Goal: Task Accomplishment & Management: Use online tool/utility

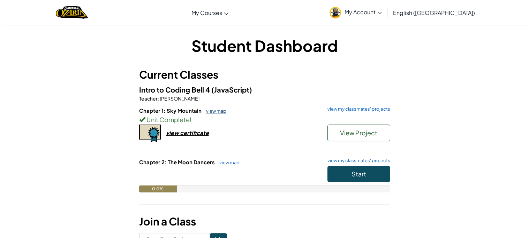
click at [213, 109] on link "view map" at bounding box center [214, 111] width 24 height 6
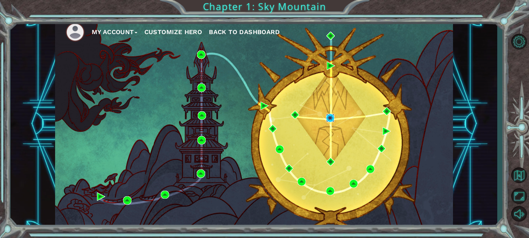
click at [328, 119] on img at bounding box center [330, 118] width 8 height 8
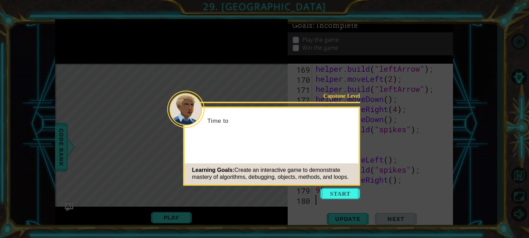
scroll to position [1717, 0]
click at [342, 187] on icon at bounding box center [264, 119] width 529 height 238
click at [344, 190] on button "Start" at bounding box center [340, 193] width 40 height 11
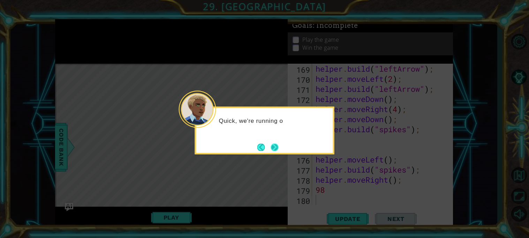
click at [275, 147] on button "Next" at bounding box center [274, 148] width 8 height 8
click at [273, 149] on button "Next" at bounding box center [274, 147] width 8 height 8
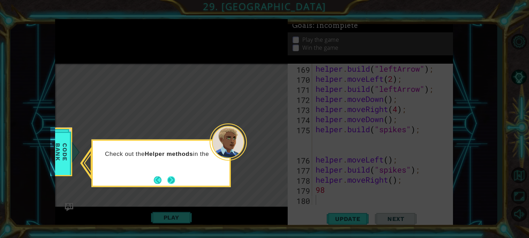
click at [174, 184] on button "Next" at bounding box center [171, 180] width 8 height 8
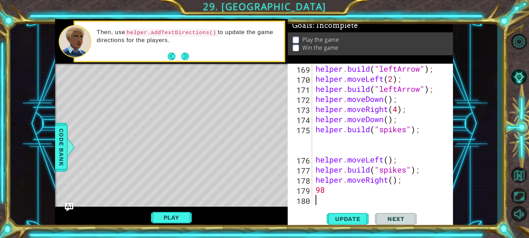
click at [384, 193] on div "helper . build ( "leftArrow" ) ; helper . moveLeft ( 2 ) ; helper . build ( "le…" at bounding box center [384, 145] width 140 height 162
type textarea "9"
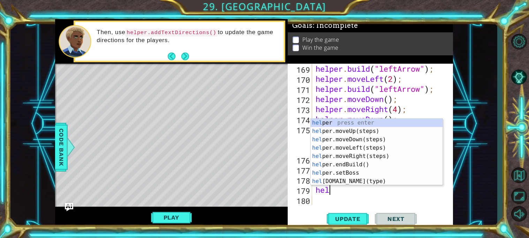
scroll to position [0, 1]
type textarea "helper"
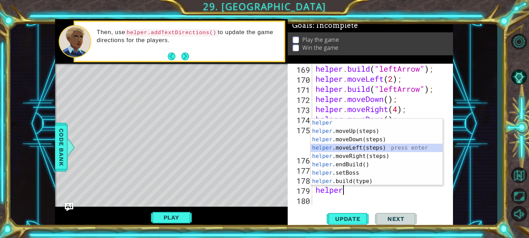
click at [346, 147] on div "helper press enter helper .moveUp(steps) press enter helper .moveDown(steps) pr…" at bounding box center [376, 161] width 132 height 84
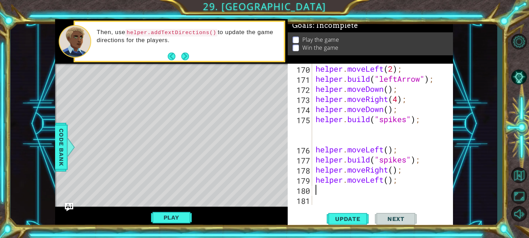
click at [390, 182] on div "helper . moveLeft ( 2 ) ; helper . build ( "leftArrow" ) ; helper . moveDown ( …" at bounding box center [384, 145] width 140 height 162
type textarea "helper.moveLeft(7);"
click at [341, 222] on span "Update" at bounding box center [347, 219] width 39 height 7
click at [345, 195] on div "helper . moveLeft ( 2 ) ; helper . build ( "leftArrow" ) ; helper . moveDown ( …" at bounding box center [384, 145] width 140 height 162
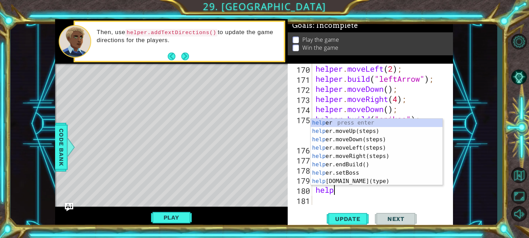
scroll to position [0, 1]
type textarea "helper"
click at [360, 132] on div "helper press enter helper .moveUp(steps) press enter helper .moveDown(steps) pr…" at bounding box center [376, 161] width 132 height 84
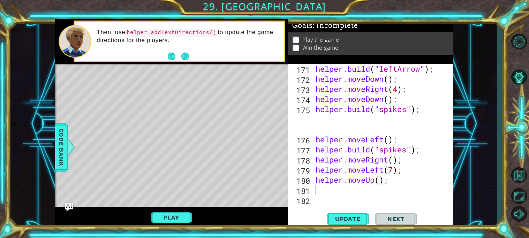
scroll to position [1738, 0]
click at [380, 180] on div "helper . build ( "leftArrow" ) ; helper . moveDown ( ) ; helper . moveRight ( 4…" at bounding box center [384, 145] width 140 height 162
click at [353, 218] on span "Update" at bounding box center [347, 219] width 39 height 7
type textarea "helper.moveUp(4);"
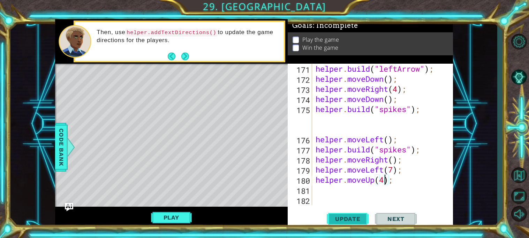
click at [348, 214] on button "Update" at bounding box center [347, 219] width 42 height 16
click at [353, 191] on div "helper . build ( "leftArrow" ) ; helper . moveDown ( ) ; helper . moveRight ( 4…" at bounding box center [384, 145] width 140 height 162
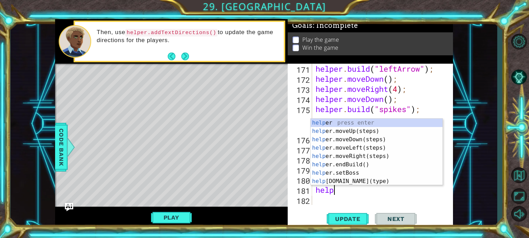
scroll to position [0, 1]
type textarea "helper"
click at [367, 157] on div "helper press enter helper .moveUp(steps) press enter helper .moveDown(steps) pr…" at bounding box center [376, 161] width 132 height 84
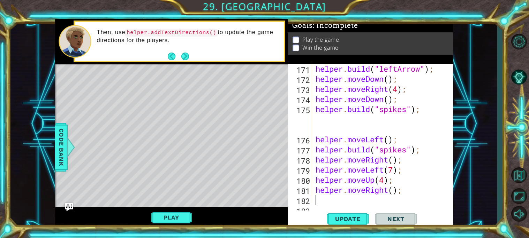
scroll to position [1748, 0]
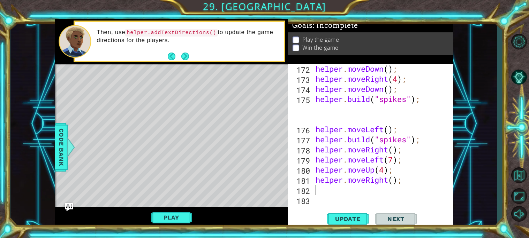
click at [393, 179] on div "helper . moveDown ( ) ; helper . moveRight ( 4 ) ; helper . moveDown ( ) ; help…" at bounding box center [384, 145] width 140 height 162
type textarea "helper.moveRight(1);"
click at [357, 216] on span "Update" at bounding box center [347, 219] width 39 height 7
click at [356, 193] on div "helper . moveDown ( ) ; helper . moveRight ( 4 ) ; helper . moveDown ( ) ; help…" at bounding box center [384, 145] width 140 height 162
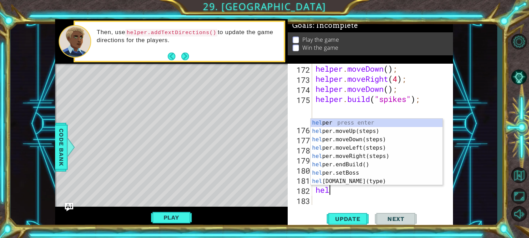
scroll to position [0, 1]
click at [361, 180] on div "helper press enter helper .moveUp(steps) press enter helper .moveDown(steps) pr…" at bounding box center [376, 161] width 132 height 84
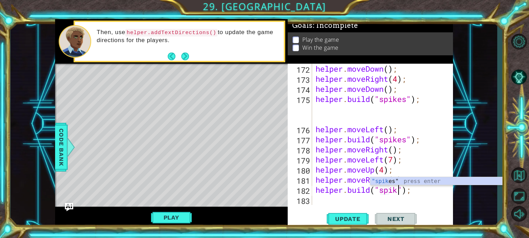
scroll to position [0, 4]
type textarea "[DOMAIN_NAME]("spikes");"
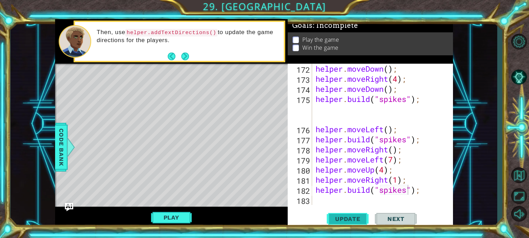
click at [336, 222] on span "Update" at bounding box center [347, 219] width 39 height 7
click at [191, 214] on button "Play" at bounding box center [171, 217] width 41 height 13
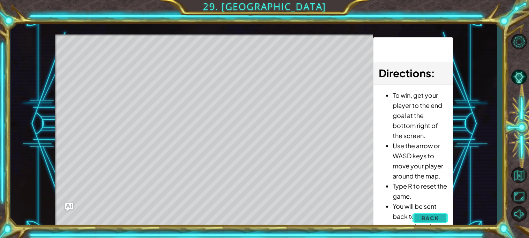
click at [436, 218] on span "Back" at bounding box center [430, 218] width 18 height 7
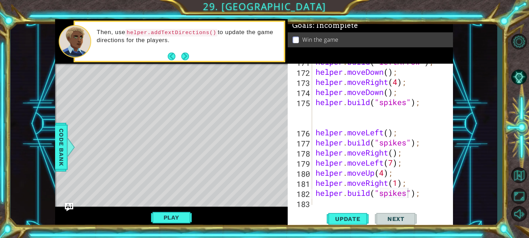
scroll to position [1748, 0]
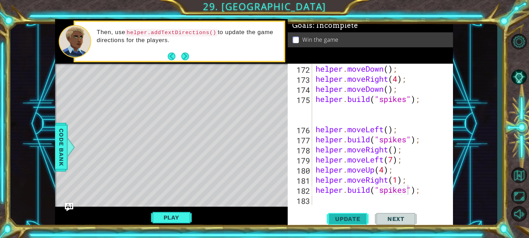
click at [359, 217] on span "Update" at bounding box center [347, 219] width 39 height 7
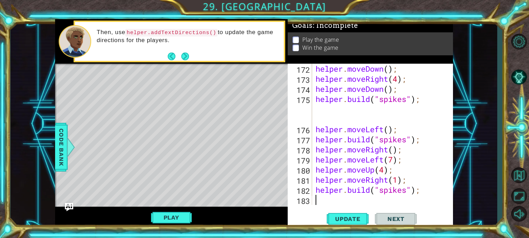
click at [332, 204] on div "helper . moveDown ( ) ; helper . moveRight ( 4 ) ; helper . moveDown ( ) ; help…" at bounding box center [384, 145] width 140 height 162
click at [187, 55] on button "Next" at bounding box center [185, 56] width 8 height 8
type textarea "hel"
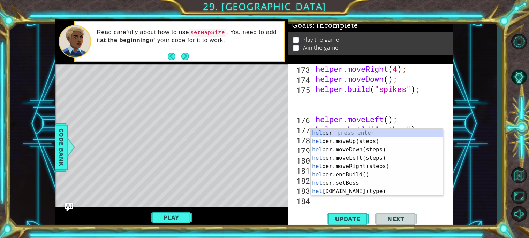
scroll to position [1758, 0]
click at [348, 149] on div "hel per press enter hel per.moveUp(steps) press enter hel per.moveDown(steps) p…" at bounding box center [376, 171] width 132 height 84
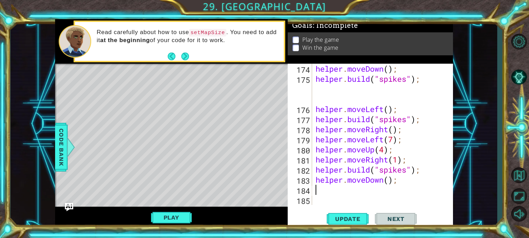
scroll to position [1768, 0]
click at [387, 182] on div "helper . moveDown ( ) ; helper . build ( "spikes" ) ; helper . moveLeft ( ) ; h…" at bounding box center [384, 145] width 140 height 162
click at [347, 215] on button "Update" at bounding box center [347, 219] width 42 height 16
type textarea "helper.moveDown(2);"
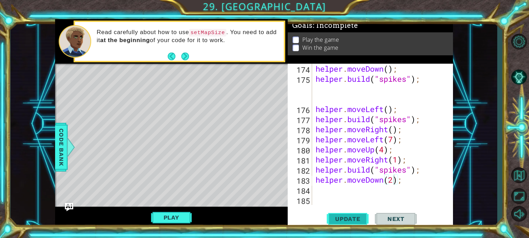
click at [361, 221] on span "Update" at bounding box center [347, 219] width 39 height 7
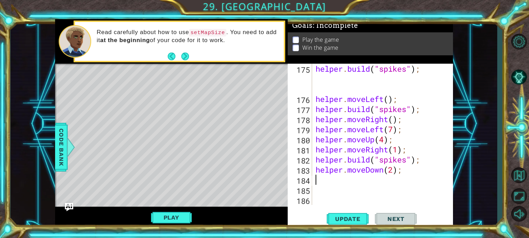
click at [296, 171] on div "183" at bounding box center [300, 171] width 23 height 10
type textarea "helper.moveDown(2);"
click at [331, 186] on div "helper . build ( "spikes" ) ; helper . moveLeft ( ) ; helper . build ( "spikes"…" at bounding box center [384, 155] width 140 height 182
click at [306, 171] on div "183" at bounding box center [300, 171] width 23 height 10
type textarea "helper.moveDown(2);"
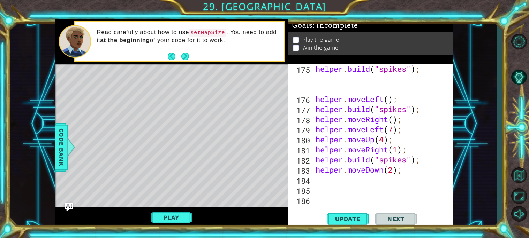
click at [312, 175] on div "helper.moveDown(2); 175 176 177 178 179 180 181 182 183 184 185 186 helper . bu…" at bounding box center [368, 134] width 163 height 141
click at [344, 181] on div "helper . build ( "spikes" ) ; helper . moveLeft ( ) ; helper . build ( "spikes"…" at bounding box center [384, 155] width 140 height 182
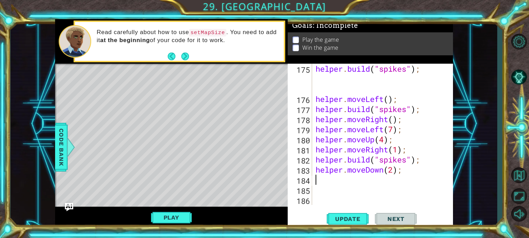
click at [318, 184] on div "helper . build ( "spikes" ) ; helper . moveLeft ( ) ; helper . build ( "spikes"…" at bounding box center [384, 155] width 140 height 182
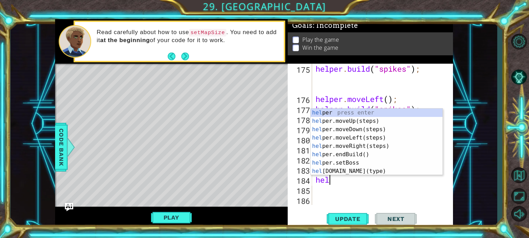
scroll to position [0, 1]
type textarea "helper"
click at [347, 185] on div "helper . build ( "spikes" ) ; helper . moveLeft ( ) ; helper . build ( "spikes"…" at bounding box center [384, 155] width 140 height 182
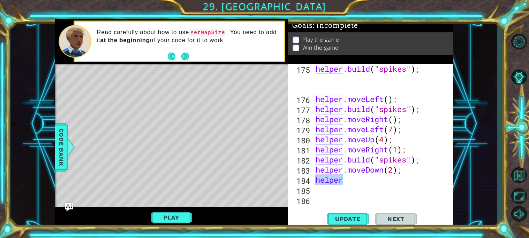
drag, startPoint x: 354, startPoint y: 179, endPoint x: 313, endPoint y: 180, distance: 41.1
click at [313, 180] on div "175 176 177 178 179 180 181 182 183 184 185 186 helper . build ( "spikes" ) ; h…" at bounding box center [368, 134] width 163 height 141
click at [395, 170] on div "helper . build ( "spikes" ) ; helper . moveLeft ( ) ; helper . build ( "spikes"…" at bounding box center [384, 155] width 140 height 182
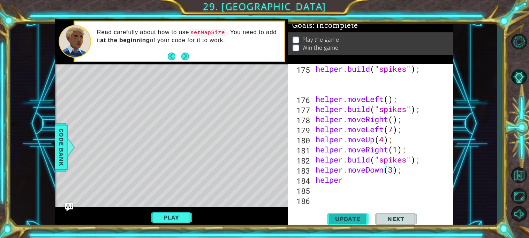
click at [355, 222] on span "Update" at bounding box center [347, 219] width 39 height 7
click at [374, 181] on div "helper . build ( "spikes" ) ; helper . moveLeft ( ) ; helper . build ( "spikes"…" at bounding box center [384, 155] width 140 height 182
type textarea "helper."
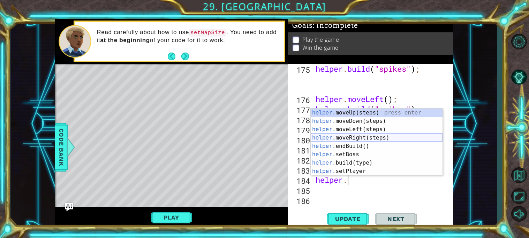
click at [360, 139] on div "helper. moveUp(steps) press enter helper. moveDown(steps) press enter helper. m…" at bounding box center [376, 151] width 132 height 84
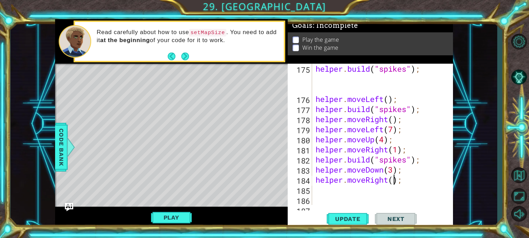
click at [393, 180] on div "helper . build ( "spikes" ) ; helper . moveLeft ( ) ; helper . build ( "spikes"…" at bounding box center [384, 155] width 140 height 182
click at [364, 217] on span "Update" at bounding box center [347, 219] width 39 height 7
type textarea "helper.moveRight(6);"
click at [347, 217] on span "Update" at bounding box center [347, 219] width 39 height 7
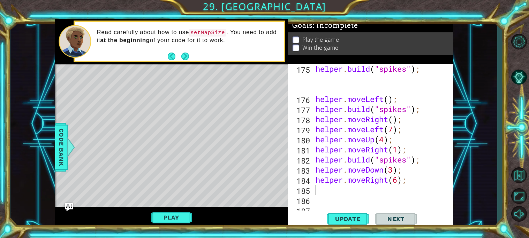
click at [364, 191] on div "helper . build ( "spikes" ) ; helper . moveLeft ( ) ; helper . build ( "spikes"…" at bounding box center [384, 155] width 140 height 182
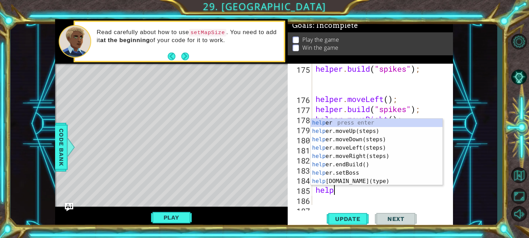
scroll to position [0, 1]
click at [354, 179] on div "helper press enter helper .moveUp(steps) press enter helper .moveDown(steps) pr…" at bounding box center [376, 161] width 132 height 84
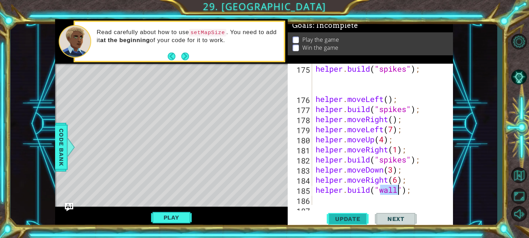
type textarea "[DOMAIN_NAME]("wall");"
click at [344, 222] on span "Update" at bounding box center [347, 219] width 39 height 7
click at [341, 198] on div "helper . build ( "spikes" ) ; helper . moveLeft ( ) ; helper . build ( "spikes"…" at bounding box center [384, 155] width 140 height 182
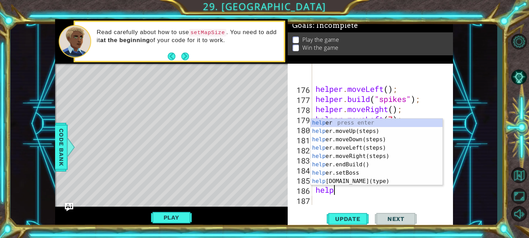
type textarea "helper"
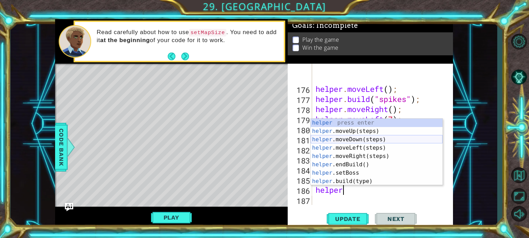
click at [387, 142] on div "helper press enter helper .moveUp(steps) press enter helper .moveDown(steps) pr…" at bounding box center [376, 161] width 132 height 84
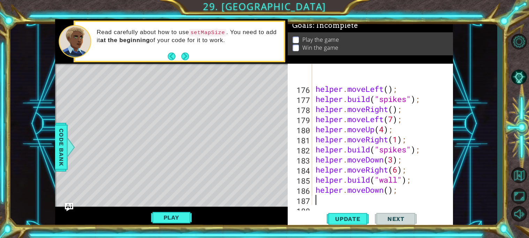
scroll to position [1798, 0]
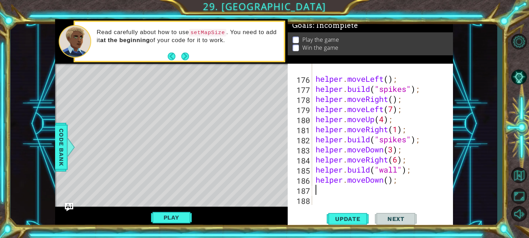
click at [388, 181] on div "helper . build ( "spikes" ) ; helper . moveLeft ( ) ; helper . build ( "spikes"…" at bounding box center [384, 135] width 140 height 182
type textarea "helper.moveDown();"
click at [374, 190] on div "helper . build ( "spikes" ) ; helper . moveLeft ( ) ; helper . build ( "spikes"…" at bounding box center [384, 135] width 140 height 182
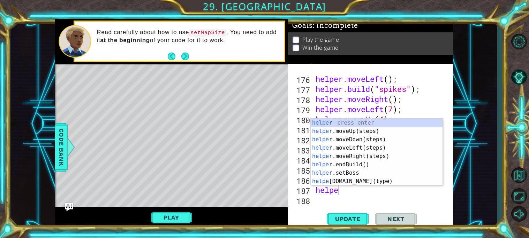
scroll to position [0, 1]
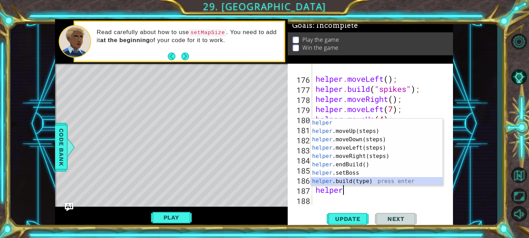
click at [372, 184] on div "helper press enter helper .moveUp(steps) press enter helper .moveDown(steps) pr…" at bounding box center [376, 161] width 132 height 84
type textarea "[DOMAIN_NAME]("wall");"
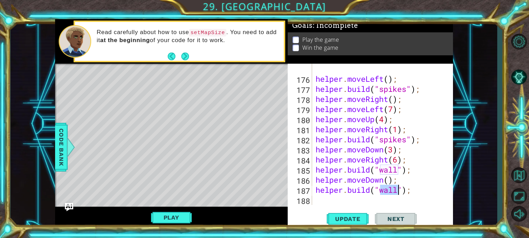
click at [363, 198] on div "helper . build ( "spikes" ) ; helper . moveLeft ( ) ; helper . build ( "spikes"…" at bounding box center [384, 135] width 140 height 182
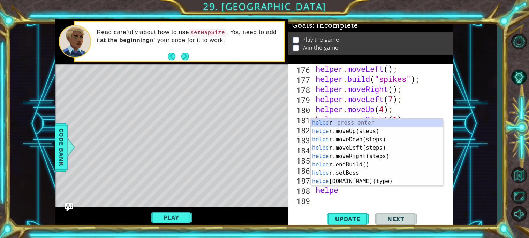
type textarea "helper"
click at [333, 138] on div "helper press enter helper .moveUp(steps) press enter helper .moveDown(steps) pr…" at bounding box center [376, 161] width 132 height 84
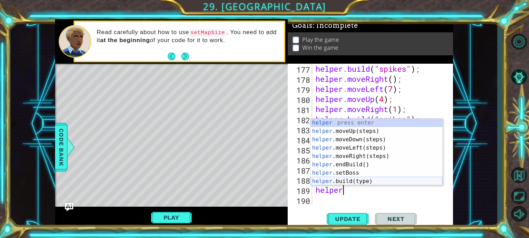
click at [354, 182] on div "helper press enter helper .moveUp(steps) press enter helper .moveDown(steps) pr…" at bounding box center [376, 161] width 132 height 84
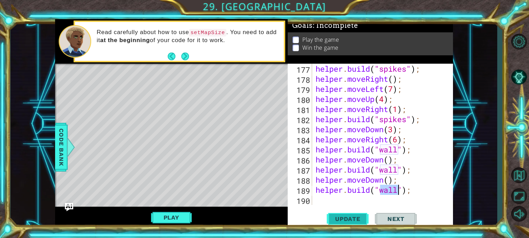
type textarea "[DOMAIN_NAME]("wall");"
click at [352, 215] on button "Update" at bounding box center [347, 219] width 42 height 16
click at [374, 202] on div "helper . build ( "spikes" ) ; helper . moveRight ( ) ; helper . moveLeft ( 7 ) …" at bounding box center [384, 145] width 140 height 162
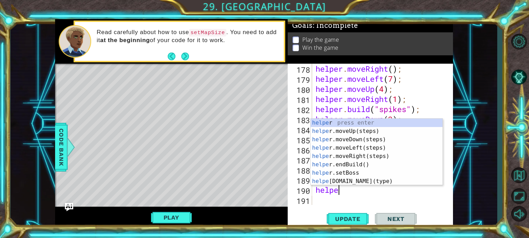
type textarea "helper"
click at [340, 145] on div "helper press enter helper .moveUp(steps) press enter helper .moveDown(steps) pr…" at bounding box center [376, 161] width 132 height 84
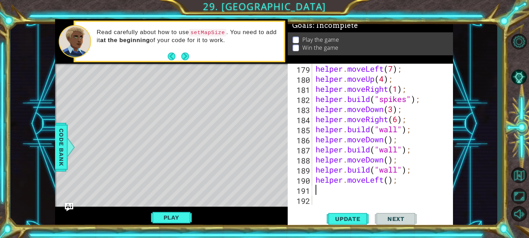
scroll to position [1839, 0]
click at [389, 180] on div "helper . moveLeft ( 7 ) ; helper . moveUp ( 4 ) ; helper . moveRight ( 1 ) ; he…" at bounding box center [384, 145] width 140 height 162
type textarea "helper.moveLeft(4);"
click at [349, 217] on span "Update" at bounding box center [347, 219] width 39 height 7
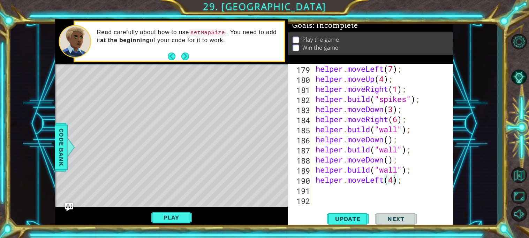
click at [347, 192] on div "helper . moveLeft ( 7 ) ; helper . moveUp ( 4 ) ; helper . moveRight ( 1 ) ; he…" at bounding box center [384, 145] width 140 height 162
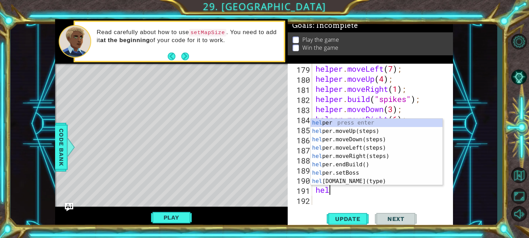
scroll to position [0, 0]
type textarea "h"
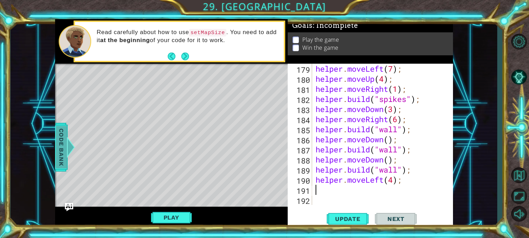
click at [66, 146] on div at bounding box center [70, 147] width 9 height 21
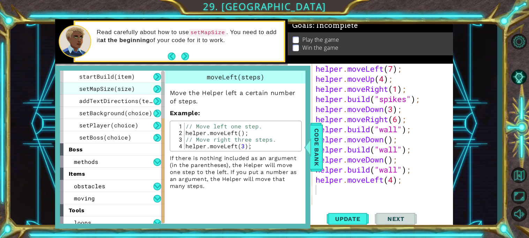
scroll to position [87, 0]
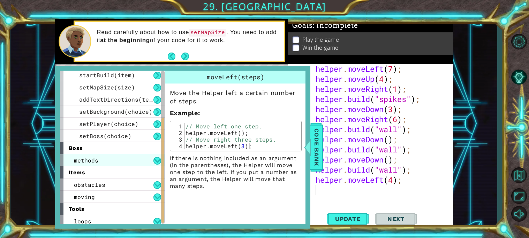
click at [144, 156] on div "methods" at bounding box center [112, 160] width 105 height 12
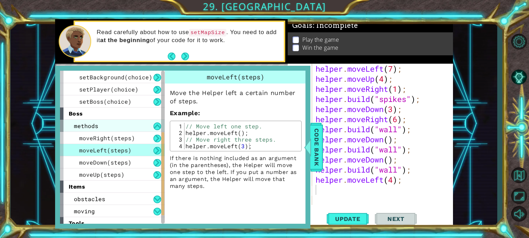
scroll to position [139, 0]
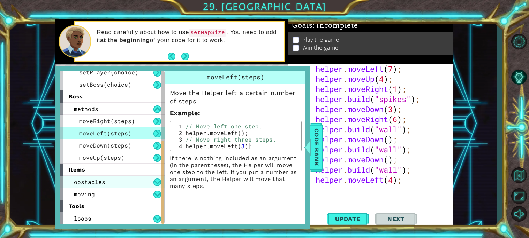
click at [130, 180] on div "obstacles" at bounding box center [112, 182] width 105 height 12
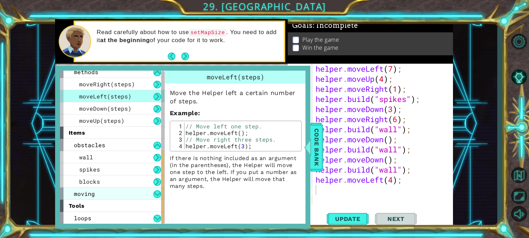
click at [152, 198] on div "moving" at bounding box center [112, 194] width 105 height 12
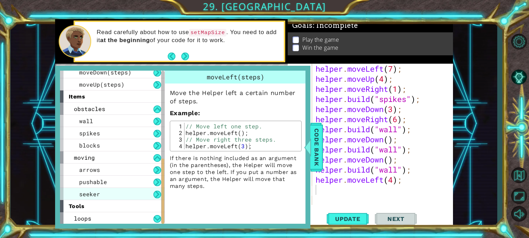
click at [136, 192] on div "seeker" at bounding box center [112, 194] width 105 height 12
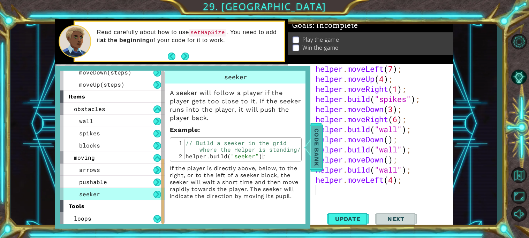
click at [314, 155] on span "Code Bank" at bounding box center [316, 147] width 11 height 43
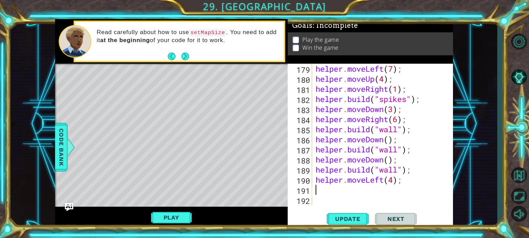
click at [366, 191] on div "helper . moveLeft ( 7 ) ; helper . moveUp ( 4 ) ; helper . moveRight ( 1 ) ; he…" at bounding box center [384, 145] width 140 height 162
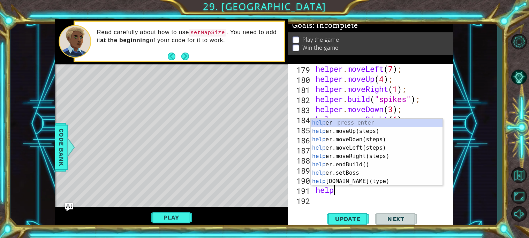
scroll to position [0, 1]
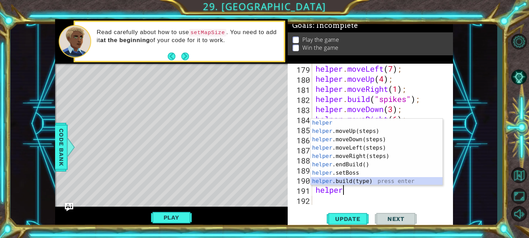
click at [357, 181] on div "helper press enter helper .moveUp(steps) press enter helper .moveDown(steps) pr…" at bounding box center [376, 161] width 132 height 84
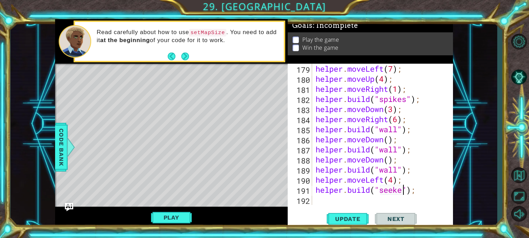
scroll to position [0, 4]
click at [354, 218] on span "Update" at bounding box center [347, 219] width 39 height 7
click at [184, 216] on button "Play" at bounding box center [171, 217] width 41 height 13
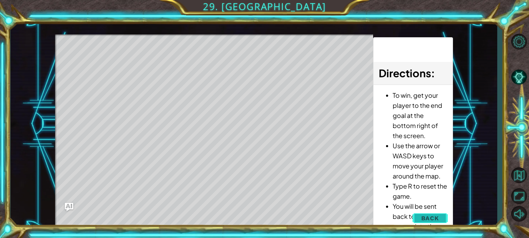
click at [435, 217] on span "Back" at bounding box center [430, 218] width 18 height 7
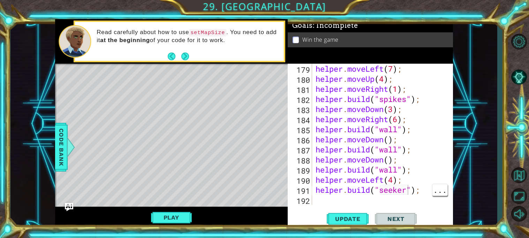
click at [403, 192] on div "helper . moveLeft ( 7 ) ; helper . moveUp ( 4 ) ; helper . moveRight ( 1 ) ; he…" at bounding box center [384, 145] width 140 height 162
click at [421, 189] on div "helper . moveLeft ( 7 ) ; helper . moveUp ( 4 ) ; helper . moveRight ( 1 ) ; he…" at bounding box center [384, 145] width 140 height 162
click at [60, 129] on span "Code Bank" at bounding box center [61, 147] width 11 height 43
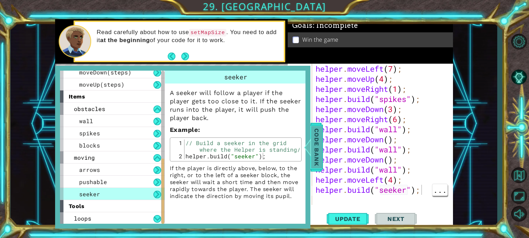
click at [311, 149] on div at bounding box center [307, 147] width 9 height 21
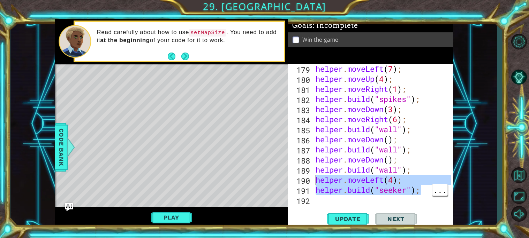
drag, startPoint x: 420, startPoint y: 189, endPoint x: 309, endPoint y: 179, distance: 111.5
click at [309, 179] on div "[DOMAIN_NAME]("seeker"); 179 180 181 182 183 184 185 186 187 188 189 190 191 19…" at bounding box center [368, 134] width 163 height 141
type textarea "helper.moveLeft(4); [DOMAIN_NAME]("seeker");"
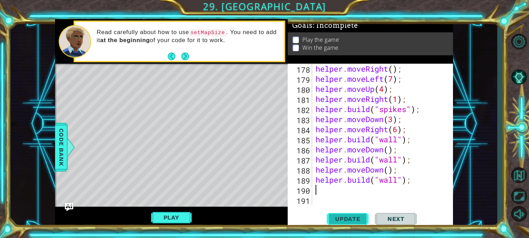
click at [357, 218] on span "Update" at bounding box center [347, 219] width 39 height 7
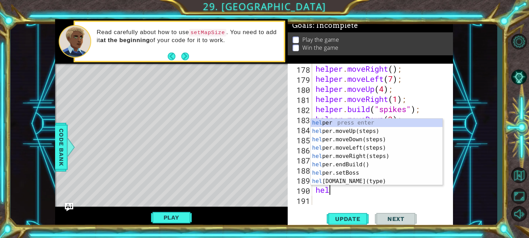
scroll to position [0, 1]
type textarea "helper"
click at [333, 130] on div "helper press enter helper .moveUp(steps) press enter helper .moveDown(steps) pr…" at bounding box center [376, 161] width 132 height 84
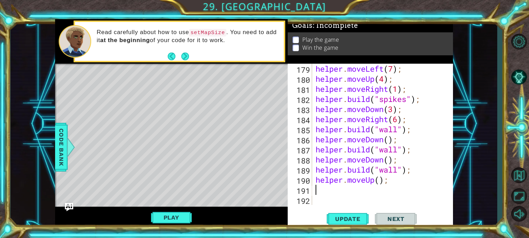
scroll to position [1839, 0]
click at [381, 179] on div "helper . moveLeft ( 7 ) ; helper . moveUp ( 4 ) ; helper . moveRight ( 1 ) ; he…" at bounding box center [384, 145] width 140 height 162
type textarea "helper.moveUp(6);"
click at [346, 222] on span "Update" at bounding box center [347, 219] width 39 height 7
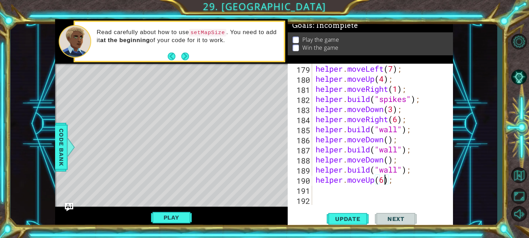
click at [329, 192] on div "helper . moveLeft ( 7 ) ; helper . moveUp ( 4 ) ; helper . moveRight ( 1 ) ; he…" at bounding box center [384, 145] width 140 height 162
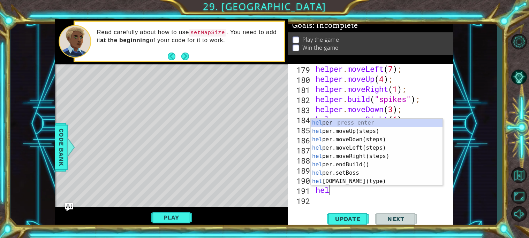
scroll to position [0, 1]
click at [334, 183] on div "helper press enter helper .moveUp(steps) press enter helper .moveDown(steps) pr…" at bounding box center [376, 161] width 132 height 84
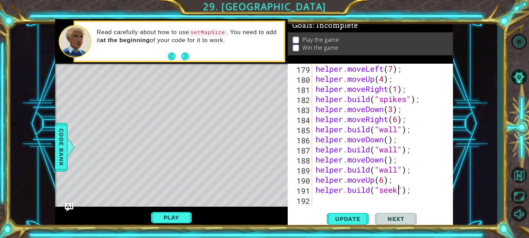
scroll to position [0, 4]
click at [351, 210] on div "[DOMAIN_NAME]("seeker"); 179 180 181 182 183 184 185 186 187 188 189 190 191 19…" at bounding box center [369, 146] width 165 height 165
click at [355, 214] on button "Update" at bounding box center [347, 219] width 42 height 16
click at [175, 225] on div "Play" at bounding box center [171, 218] width 232 height 22
click at [170, 221] on button "Play" at bounding box center [171, 217] width 41 height 13
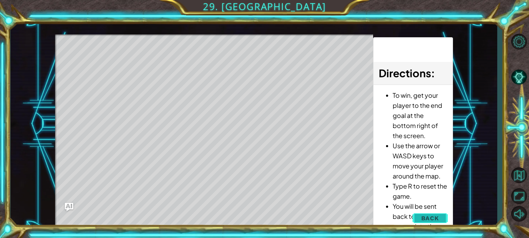
click at [447, 221] on button "Back" at bounding box center [429, 218] width 35 height 14
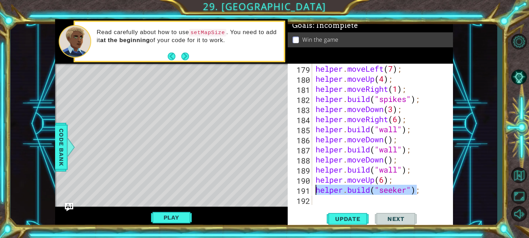
drag, startPoint x: 417, startPoint y: 189, endPoint x: 313, endPoint y: 185, distance: 103.5
click at [313, 185] on div "[DOMAIN_NAME]("seeker"); 179 180 181 182 183 184 185 186 187 188 189 190 191 19…" at bounding box center [368, 134] width 163 height 141
type textarea ";"
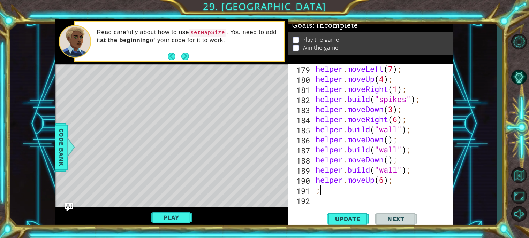
click at [358, 189] on div "helper . moveLeft ( 7 ) ; helper . moveUp ( 4 ) ; helper . moveRight ( 1 ) ; he…" at bounding box center [384, 145] width 140 height 162
click at [385, 180] on div "helper . moveLeft ( 7 ) ; helper . moveUp ( 4 ) ; helper . moveRight ( 1 ) ; he…" at bounding box center [384, 145] width 140 height 162
type textarea "helper.moveUp(6);"
drag, startPoint x: 394, startPoint y: 180, endPoint x: 314, endPoint y: 176, distance: 79.9
click at [314, 176] on div "helper . moveLeft ( 7 ) ; helper . moveUp ( 4 ) ; helper . moveRight ( 1 ) ; he…" at bounding box center [384, 145] width 140 height 162
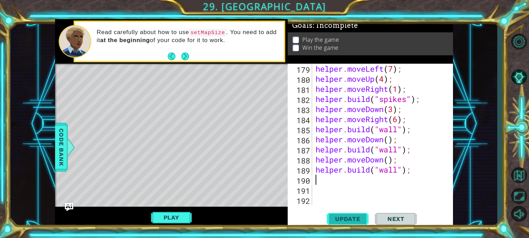
click at [344, 218] on span "Update" at bounding box center [347, 219] width 39 height 7
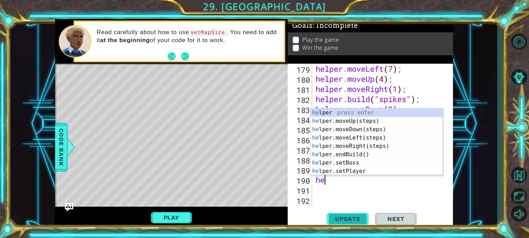
type textarea "h"
type textarea "helper"
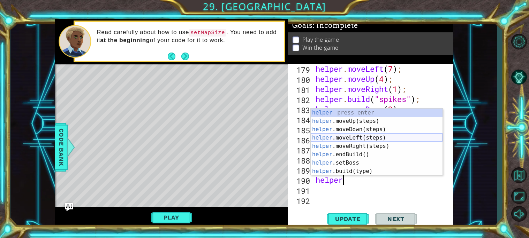
click at [385, 139] on div "helper press enter helper .moveUp(steps) press enter helper .moveDown(steps) pr…" at bounding box center [376, 151] width 132 height 84
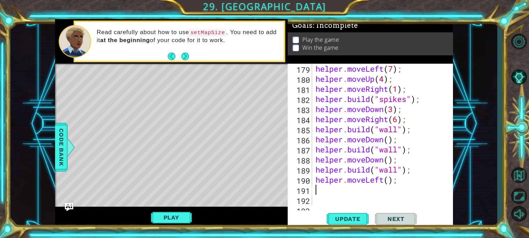
scroll to position [0, 0]
click at [389, 180] on div "helper . moveLeft ( 7 ) ; helper . moveUp ( 4 ) ; helper . moveRight ( 1 ) ; he…" at bounding box center [384, 145] width 140 height 162
type textarea "helper.moveLeft(2);"
click at [363, 218] on span "Update" at bounding box center [347, 219] width 39 height 7
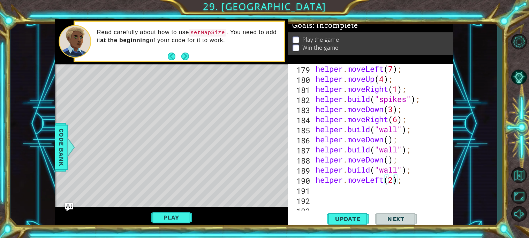
click at [348, 192] on div "helper . moveLeft ( 7 ) ; helper . moveUp ( 4 ) ; helper . moveRight ( 1 ) ; he…" at bounding box center [384, 145] width 140 height 162
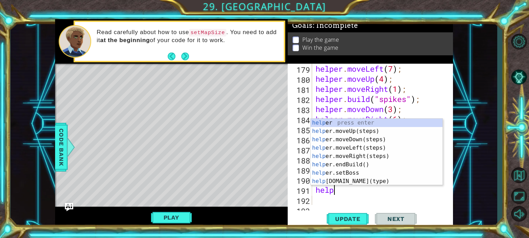
scroll to position [0, 1]
type textarea "helper"
click at [351, 167] on div "helper press enter helper .moveUp(steps) press enter helper .moveDown(steps) pr…" at bounding box center [376, 161] width 132 height 84
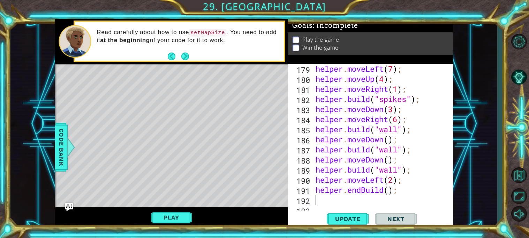
scroll to position [0, 0]
click at [352, 213] on button "Update" at bounding box center [347, 219] width 42 height 16
drag, startPoint x: 399, startPoint y: 194, endPoint x: 300, endPoint y: 195, distance: 99.3
click at [300, 195] on div "179 180 181 182 183 184 185 186 187 188 189 190 191 192 193 helper . moveLeft (…" at bounding box center [368, 134] width 163 height 141
click at [314, 191] on div "helper . moveLeft ( 7 ) ; helper . moveUp ( 4 ) ; helper . moveRight ( 1 ) ; he…" at bounding box center [384, 145] width 140 height 162
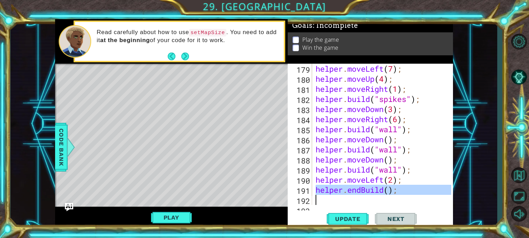
drag, startPoint x: 314, startPoint y: 191, endPoint x: 395, endPoint y: 201, distance: 81.8
click at [395, 201] on div "helper . moveLeft ( 7 ) ; helper . moveUp ( 4 ) ; helper . moveRight ( 1 ) ; he…" at bounding box center [384, 145] width 140 height 162
type textarea "helper.endBuild();"
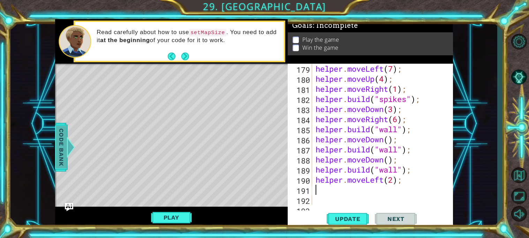
click at [64, 151] on span "Code Bank" at bounding box center [61, 147] width 11 height 43
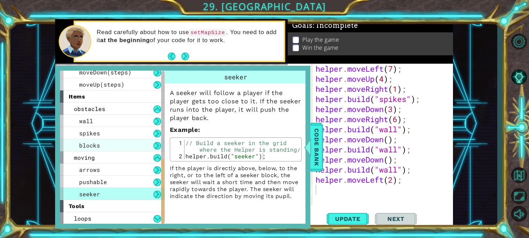
click at [130, 149] on div "blocks" at bounding box center [112, 145] width 105 height 12
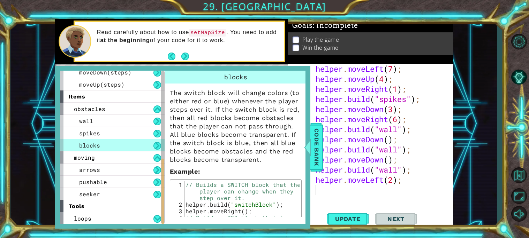
scroll to position [88, 0]
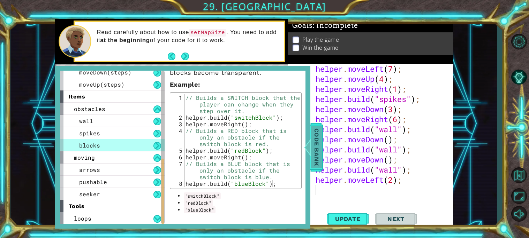
click at [307, 153] on div at bounding box center [307, 147] width 9 height 21
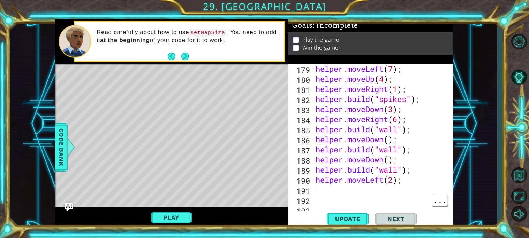
click at [377, 198] on div "helper . moveLeft ( 7 ) ; helper . moveUp ( 4 ) ; helper . moveRight ( 1 ) ; he…" at bounding box center [384, 145] width 140 height 162
click at [391, 193] on div "helper . moveLeft ( 7 ) ; helper . moveUp ( 4 ) ; helper . moveRight ( 1 ) ; he…" at bounding box center [384, 145] width 140 height 162
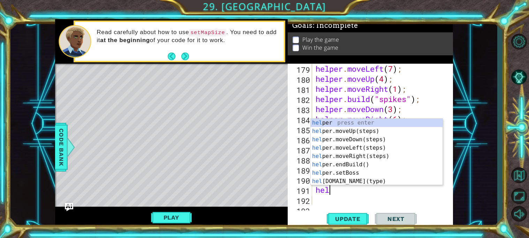
scroll to position [0, 1]
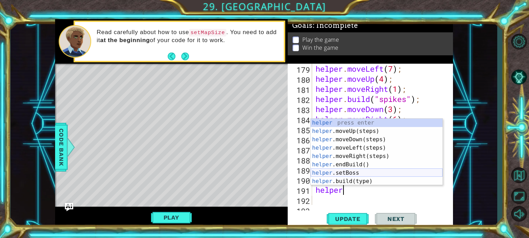
click at [332, 174] on div "helper press enter helper .moveUp(steps) press enter helper .moveDown(steps) pr…" at bounding box center [376, 161] width 132 height 84
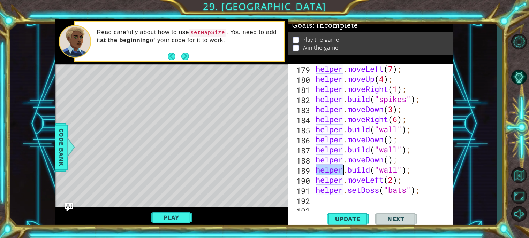
click at [332, 174] on div "helper . moveLeft ( 7 ) ; helper . moveUp ( 4 ) ; helper . moveRight ( 1 ) ; he…" at bounding box center [384, 145] width 140 height 162
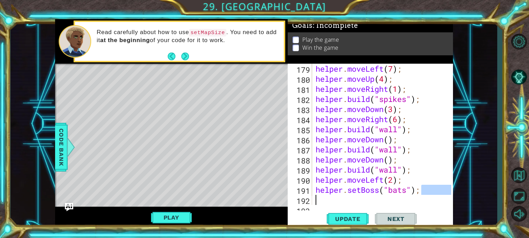
scroll to position [1849, 0]
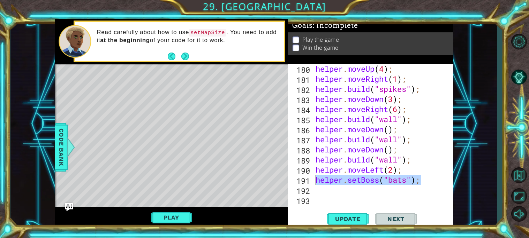
drag, startPoint x: 423, startPoint y: 189, endPoint x: 314, endPoint y: 178, distance: 109.6
click at [314, 178] on div "helper . moveUp ( 4 ) ; helper . moveRight ( 1 ) ; helper . build ( "spikes" ) …" at bounding box center [384, 145] width 140 height 162
type textarea "helper.setBoss("bats");"
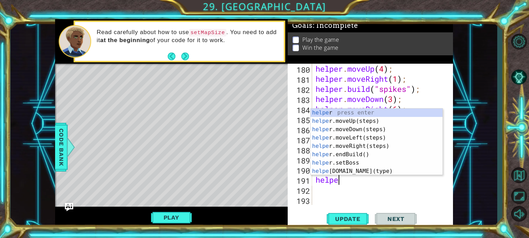
scroll to position [0, 1]
click at [328, 170] on div "helper press enter helper .moveUp(steps) press enter helper .moveDown(steps) pr…" at bounding box center [376, 151] width 132 height 84
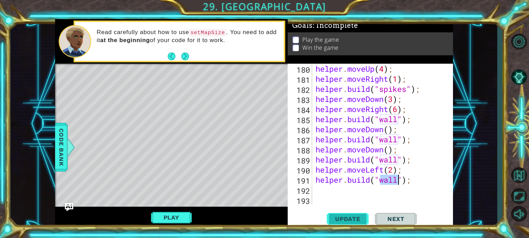
type textarea "[DOMAIN_NAME]("wall");"
click at [356, 211] on button "Update" at bounding box center [347, 219] width 42 height 16
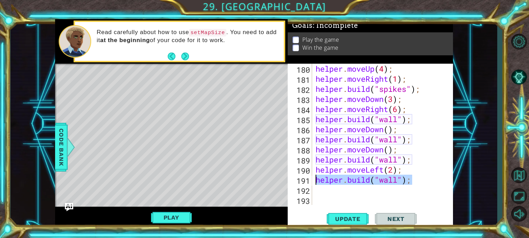
drag, startPoint x: 413, startPoint y: 183, endPoint x: 308, endPoint y: 180, distance: 105.3
click at [308, 180] on div "[DOMAIN_NAME]("wall"); 180 181 182 183 184 185 186 187 188 189 190 191 192 193 …" at bounding box center [368, 134] width 163 height 141
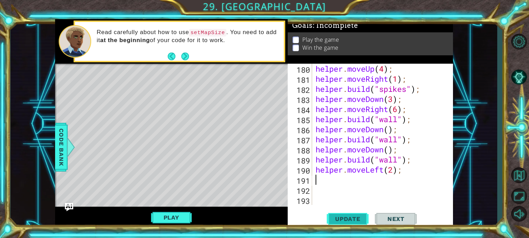
click at [351, 217] on span "Update" at bounding box center [347, 219] width 39 height 7
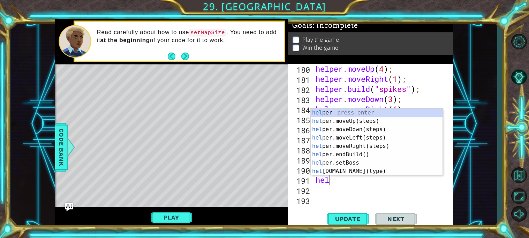
type textarea "h"
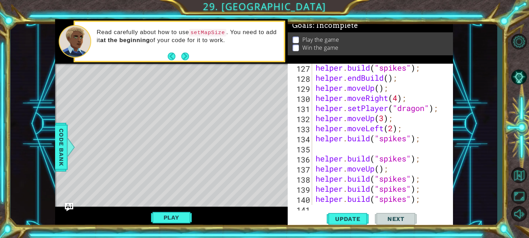
scroll to position [1294, 0]
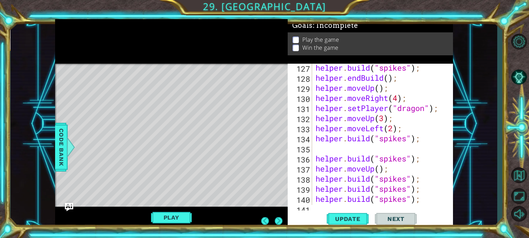
click at [414, 164] on div "helper . build ( "spikes" ) ; helper . endBuild ( ) ; helper . moveUp ( ) ; hel…" at bounding box center [384, 144] width 140 height 162
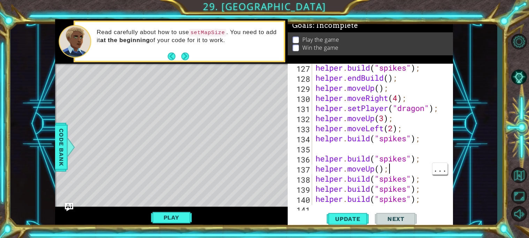
click at [417, 158] on div "helper . build ( "spikes" ) ; helper . endBuild ( ) ; helper . moveUp ( ) ; hel…" at bounding box center [384, 144] width 140 height 162
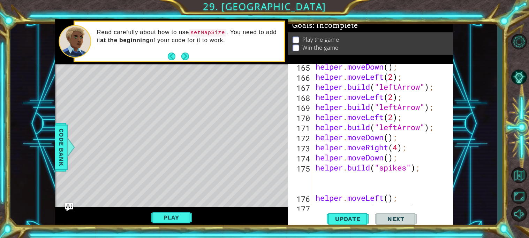
scroll to position [1849, 0]
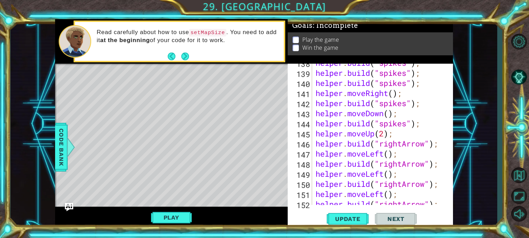
scroll to position [1410, 0]
click at [414, 102] on div "helper . build ( "spikes" ) ; helper . build ( "spikes" ) ; helper . build ( "s…" at bounding box center [384, 139] width 140 height 162
type textarea "[DOMAIN_NAME]("spikes");"
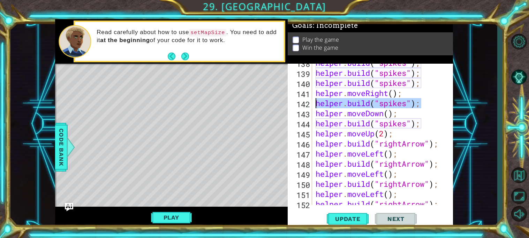
drag, startPoint x: 423, startPoint y: 102, endPoint x: 313, endPoint y: 104, distance: 110.1
click at [313, 104] on div "[DOMAIN_NAME]("spikes"); 138 139 140 141 142 143 144 145 146 147 148 149 150 15…" at bounding box center [368, 134] width 163 height 141
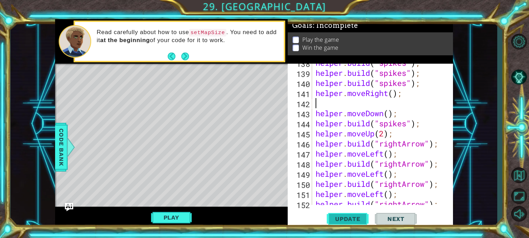
click at [338, 218] on span "Update" at bounding box center [347, 219] width 39 height 7
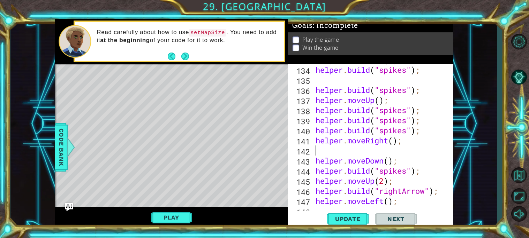
scroll to position [1363, 0]
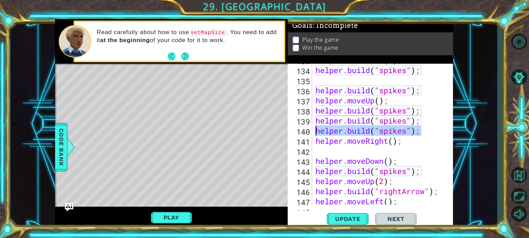
drag, startPoint x: 429, startPoint y: 128, endPoint x: 314, endPoint y: 130, distance: 114.7
click at [314, 130] on div "helper . moveLeft ( 2 ) ; helper . build ( "spikes" ) ; helper . build ( "spike…" at bounding box center [384, 136] width 140 height 162
type textarea "[DOMAIN_NAME]("spikes");"
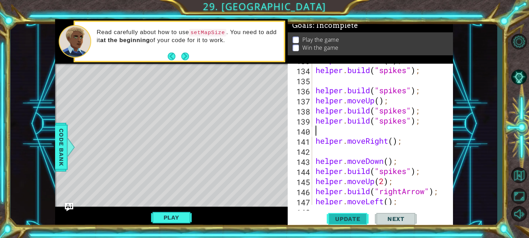
click at [336, 217] on span "Update" at bounding box center [347, 219] width 39 height 7
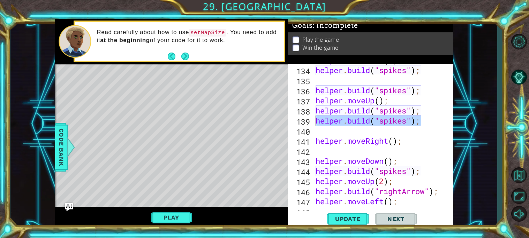
click at [285, 120] on div "1 ההההההההההההההההההההההההההההההההההההההההההההההההההההההההההההההההההההההההההההה…" at bounding box center [254, 124] width 398 height 210
type textarea "[DOMAIN_NAME]("spikes");"
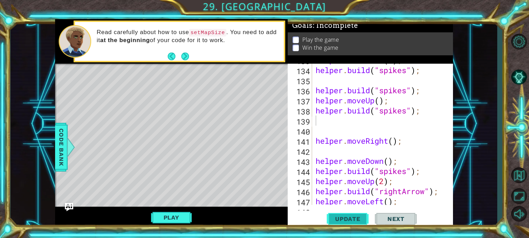
click at [345, 223] on button "Update" at bounding box center [347, 219] width 42 height 16
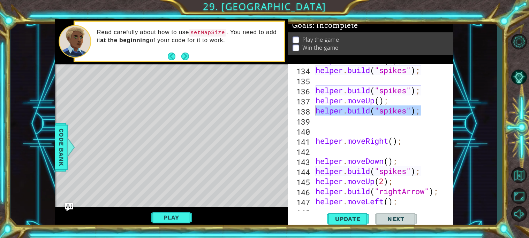
drag, startPoint x: 423, startPoint y: 111, endPoint x: 312, endPoint y: 109, distance: 111.2
click at [312, 109] on div "133 134 135 136 137 138 139 140 141 142 143 144 145 146 147 148 helper . moveLe…" at bounding box center [368, 134] width 163 height 141
type textarea "[DOMAIN_NAME]("spikes");"
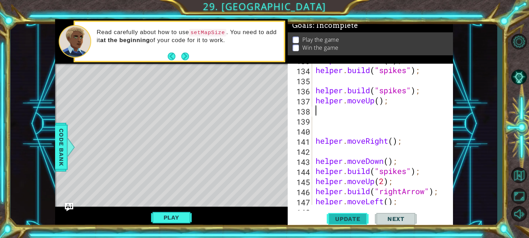
click at [361, 221] on span "Update" at bounding box center [347, 219] width 39 height 7
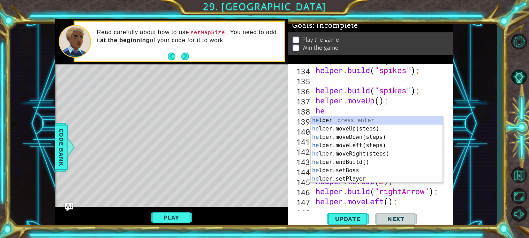
scroll to position [0, 0]
type textarea "h"
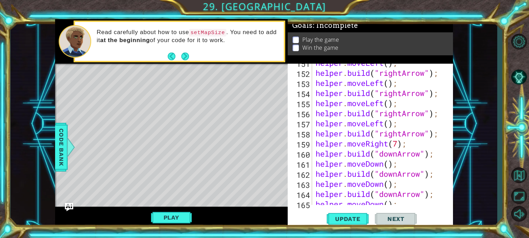
scroll to position [1849, 0]
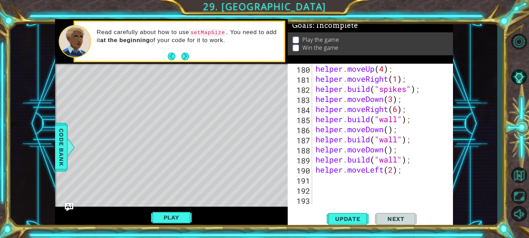
click at [347, 181] on div "helper . moveUp ( 4 ) ; helper . moveRight ( 1 ) ; helper . build ( "spikes" ) …" at bounding box center [384, 145] width 140 height 162
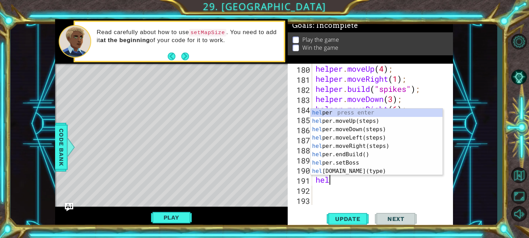
scroll to position [0, 1]
type textarea "helper"
click at [336, 124] on div "helper press enter helper .moveUp(steps) press enter helper .moveDown(steps) pr…" at bounding box center [376, 151] width 132 height 84
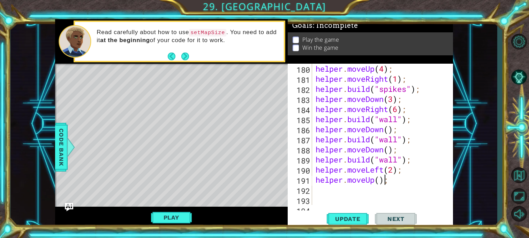
click at [383, 180] on div "helper . moveUp ( 4 ) ; helper . moveRight ( 1 ) ; helper . build ( "spikes" ) …" at bounding box center [384, 145] width 140 height 162
click at [379, 179] on div "helper . moveUp ( 4 ) ; helper . moveRight ( 1 ) ; helper . build ( "spikes" ) …" at bounding box center [384, 145] width 140 height 162
click at [353, 221] on span "Update" at bounding box center [347, 219] width 39 height 7
type textarea "helper.moveUp(5);"
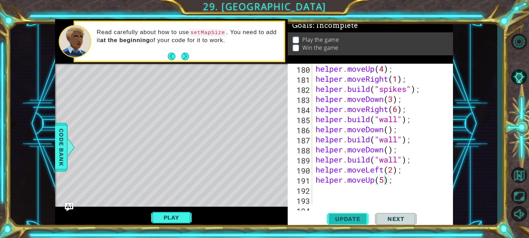
click at [362, 213] on button "Update" at bounding box center [347, 219] width 42 height 16
click at [335, 188] on div "helper . moveUp ( 4 ) ; helper . moveRight ( 1 ) ; helper . build ( "spikes" ) …" at bounding box center [384, 145] width 140 height 162
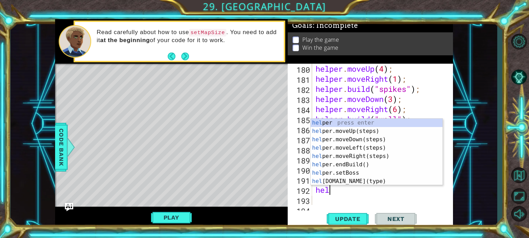
scroll to position [0, 1]
type textarea "helper"
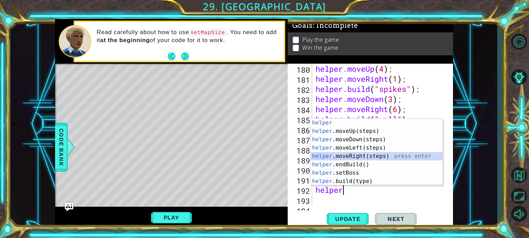
click at [337, 155] on div "helper press enter helper .moveUp(steps) press enter helper .moveDown(steps) pr…" at bounding box center [376, 161] width 132 height 84
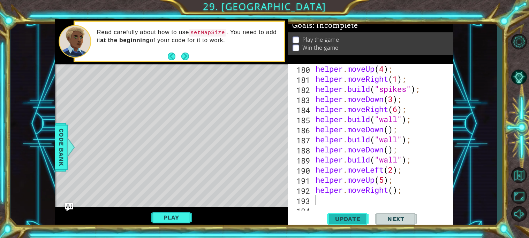
click at [362, 220] on span "Update" at bounding box center [347, 219] width 39 height 7
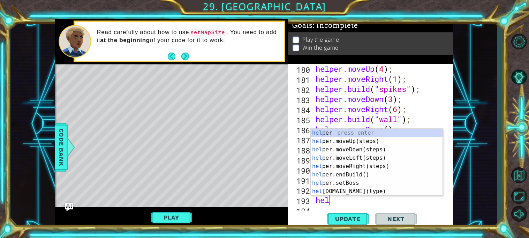
scroll to position [0, 1]
click at [342, 191] on div "helper press enter helper .moveUp(steps) press enter helper .moveDown(steps) pr…" at bounding box center [376, 171] width 132 height 84
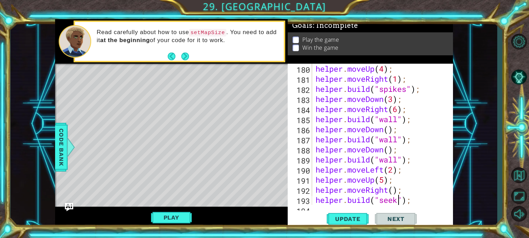
scroll to position [0, 4]
type textarea "[DOMAIN_NAME]("seeker");"
click at [340, 220] on span "Update" at bounding box center [347, 219] width 39 height 7
click at [180, 214] on button "Play" at bounding box center [171, 217] width 41 height 13
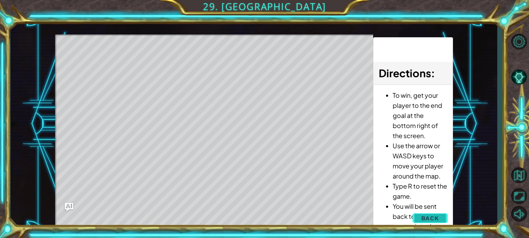
click at [416, 224] on button "Back" at bounding box center [429, 218] width 35 height 14
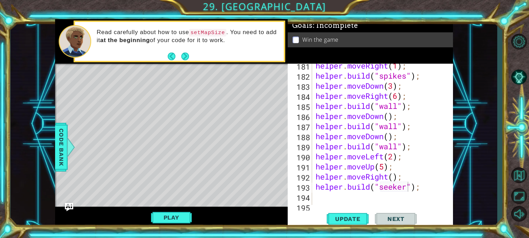
scroll to position [1862, 0]
click at [51, 138] on div "1 ההההההההההההההההההההההההההההההההההההההההההההההההההההההההההההההההההההההההההההה…" at bounding box center [253, 124] width 486 height 210
click at [57, 145] on span "Code Bank" at bounding box center [61, 147] width 11 height 43
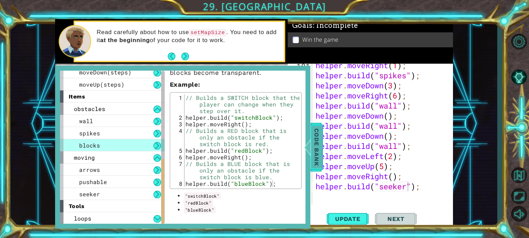
click at [321, 139] on span "Code Bank" at bounding box center [316, 147] width 11 height 43
